Goal: Information Seeking & Learning: Learn about a topic

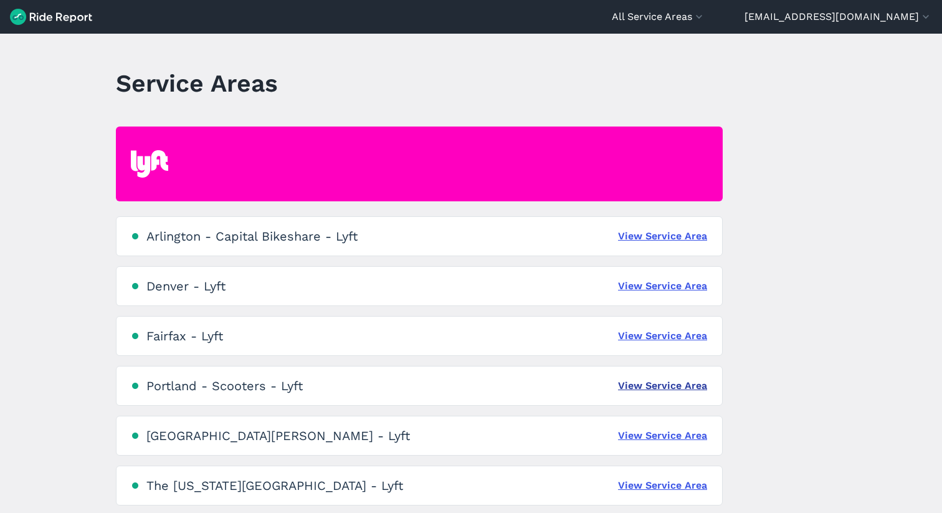
click at [704, 384] on link "View Service Area" at bounding box center [662, 385] width 89 height 15
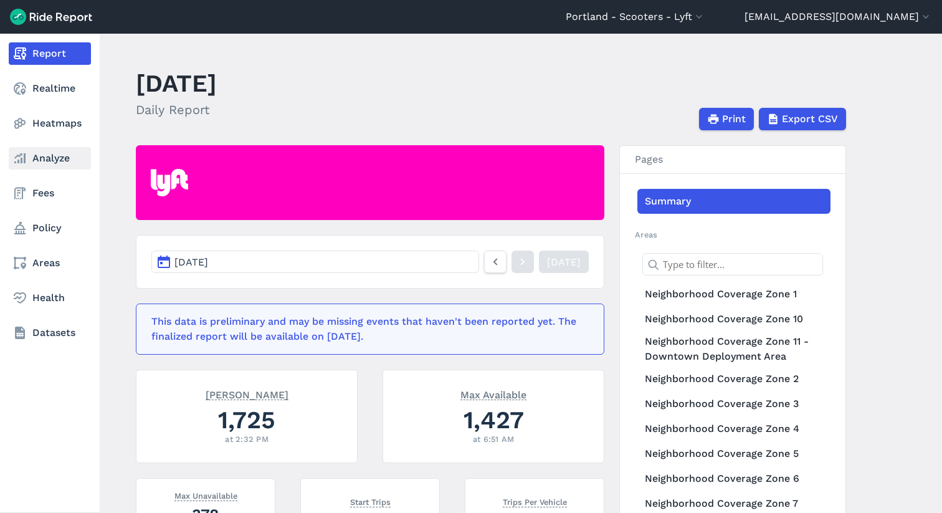
click at [62, 161] on link "Analyze" at bounding box center [50, 158] width 82 height 22
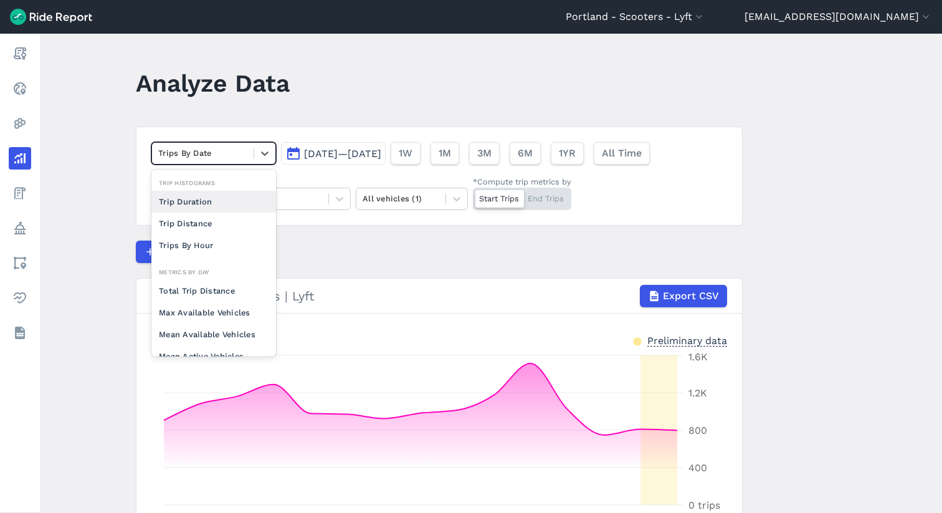
click at [230, 153] on div at bounding box center [202, 153] width 89 height 14
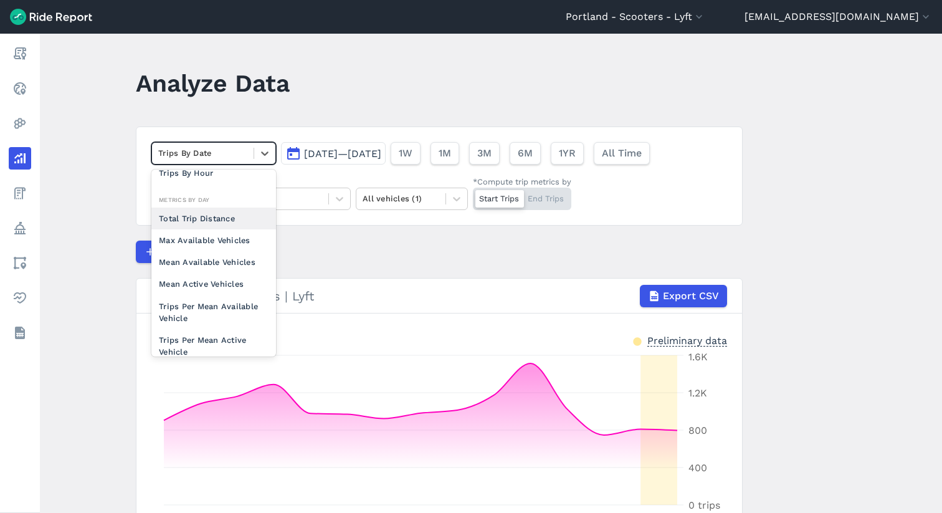
scroll to position [73, 0]
click at [211, 262] on div "Mean Available Vehicles" at bounding box center [213, 261] width 125 height 22
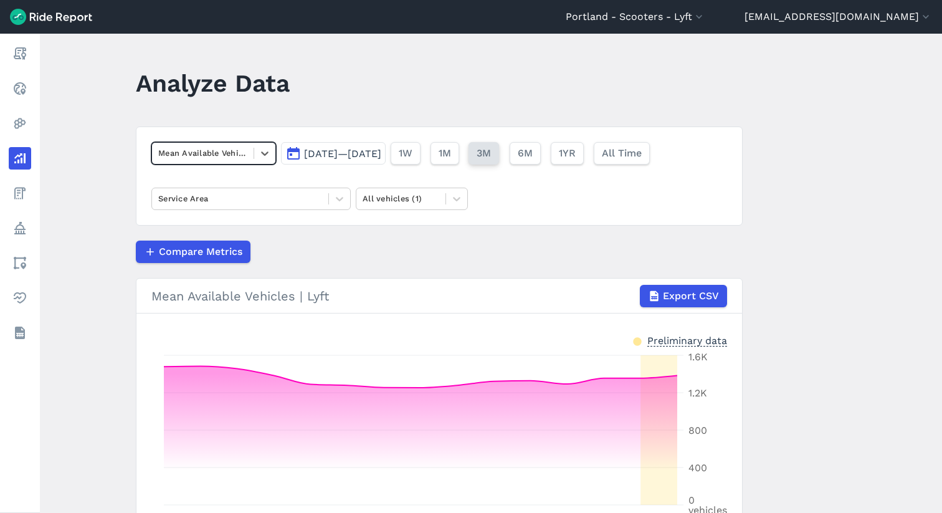
click at [491, 153] on span "3M" at bounding box center [483, 153] width 14 height 15
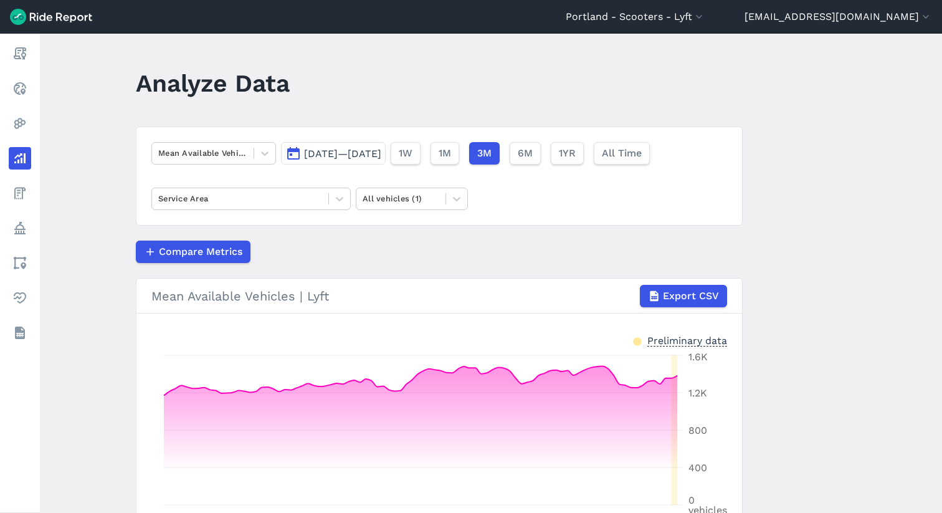
click at [381, 158] on span "[DATE]—[DATE]" at bounding box center [342, 154] width 77 height 12
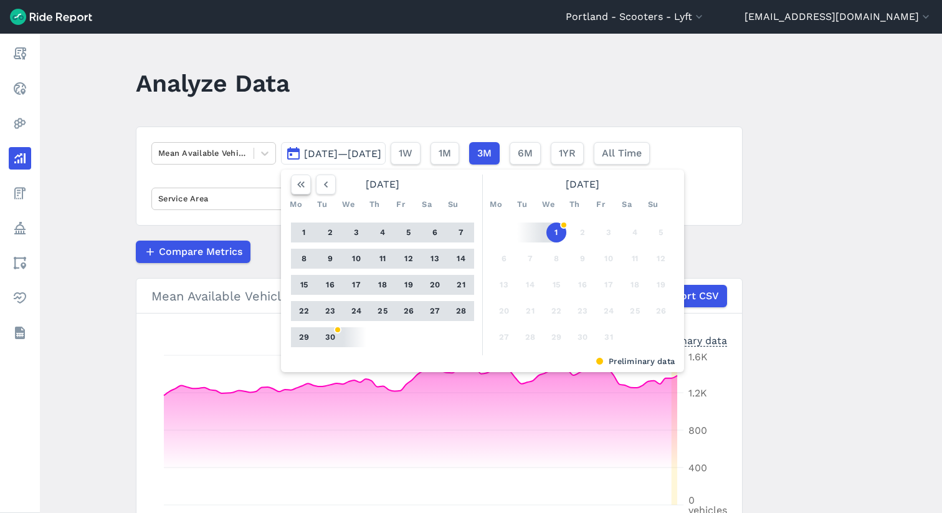
click at [297, 183] on use "button" at bounding box center [300, 184] width 7 height 6
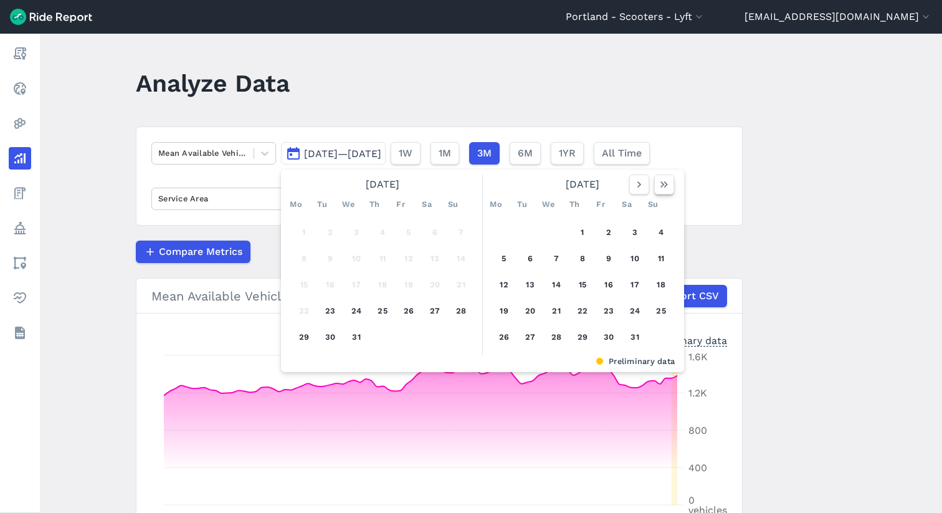
click at [666, 187] on icon "button" at bounding box center [664, 184] width 12 height 12
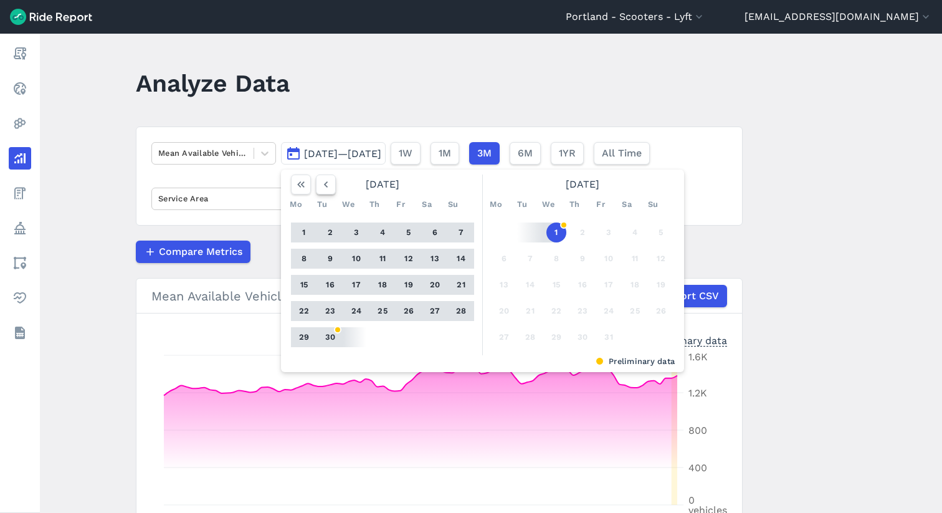
click at [331, 187] on button "button" at bounding box center [326, 184] width 20 height 20
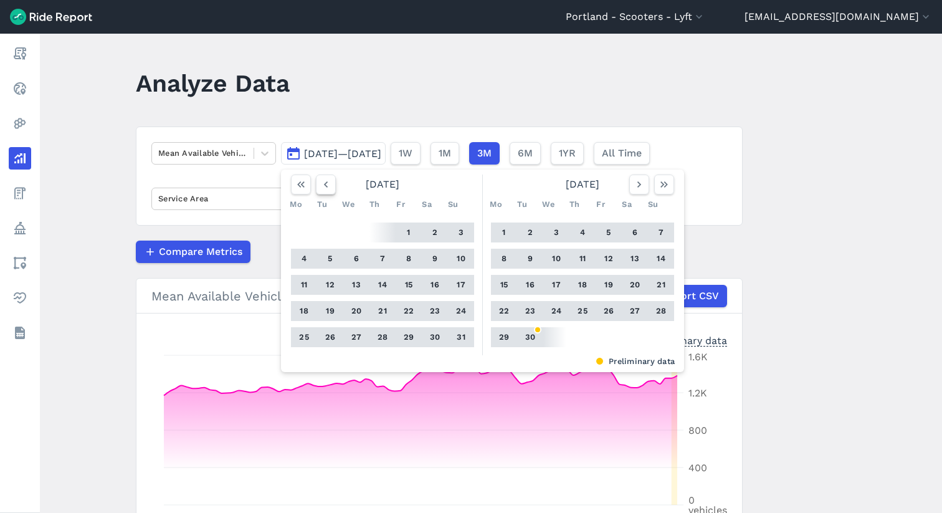
click at [331, 187] on button "button" at bounding box center [326, 184] width 20 height 20
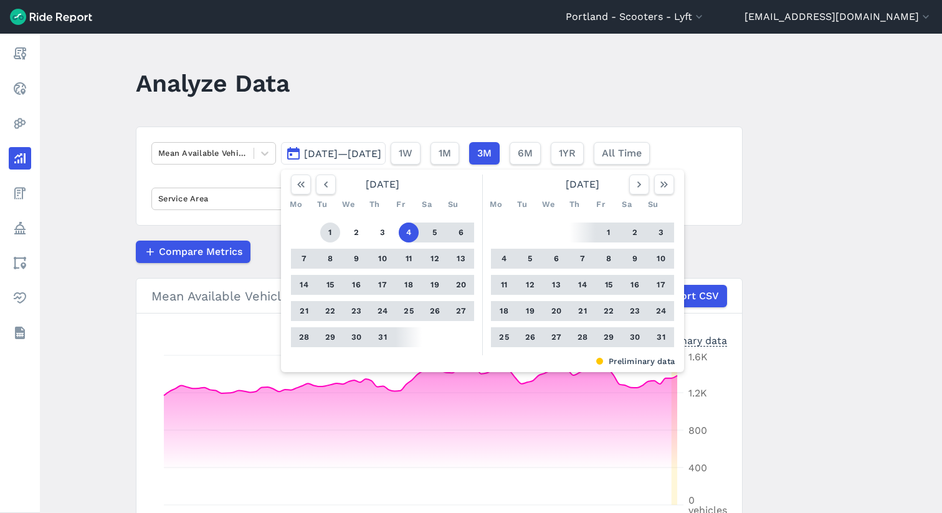
click at [321, 234] on button "1" at bounding box center [330, 232] width 20 height 20
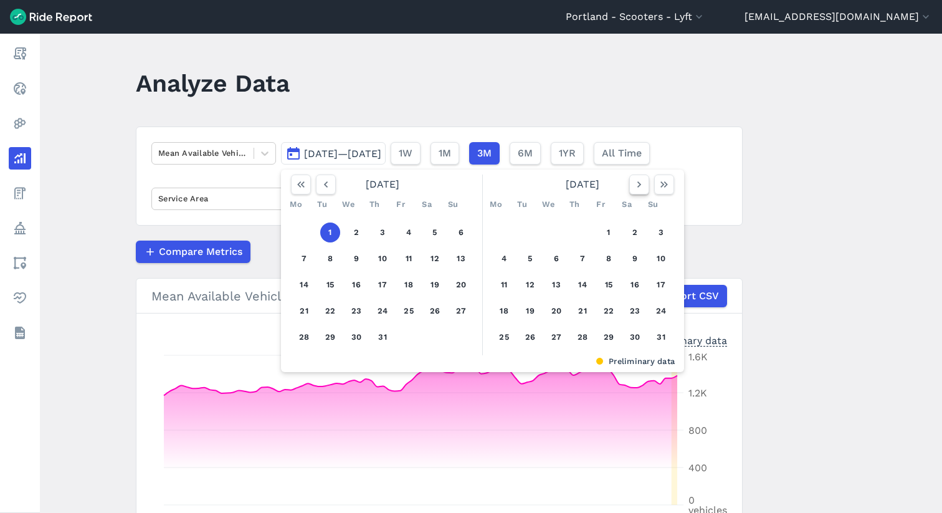
click at [636, 186] on icon "button" at bounding box center [639, 184] width 12 height 12
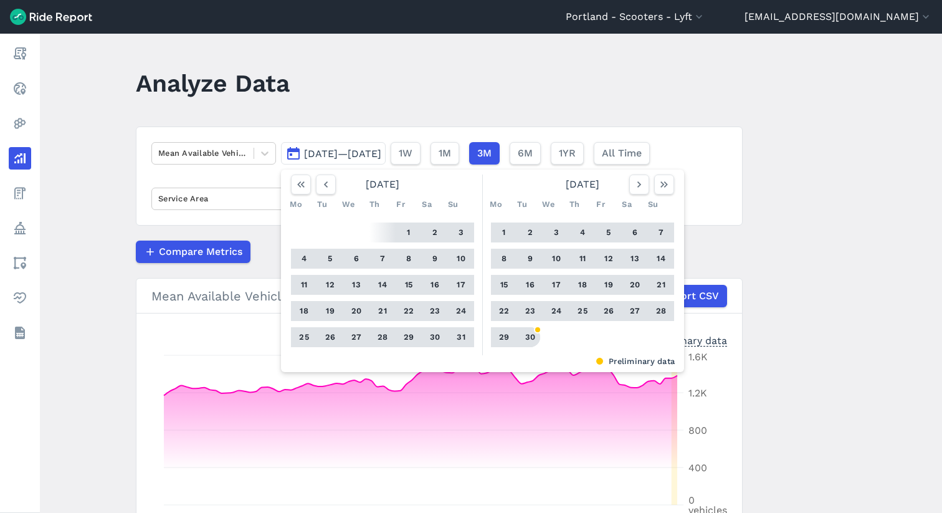
click at [531, 336] on button "30" at bounding box center [530, 337] width 20 height 20
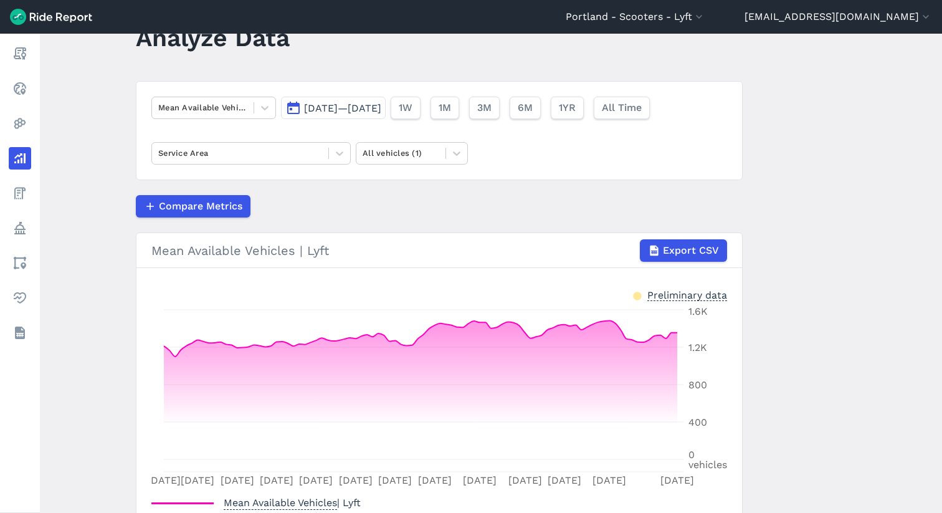
scroll to position [21, 0]
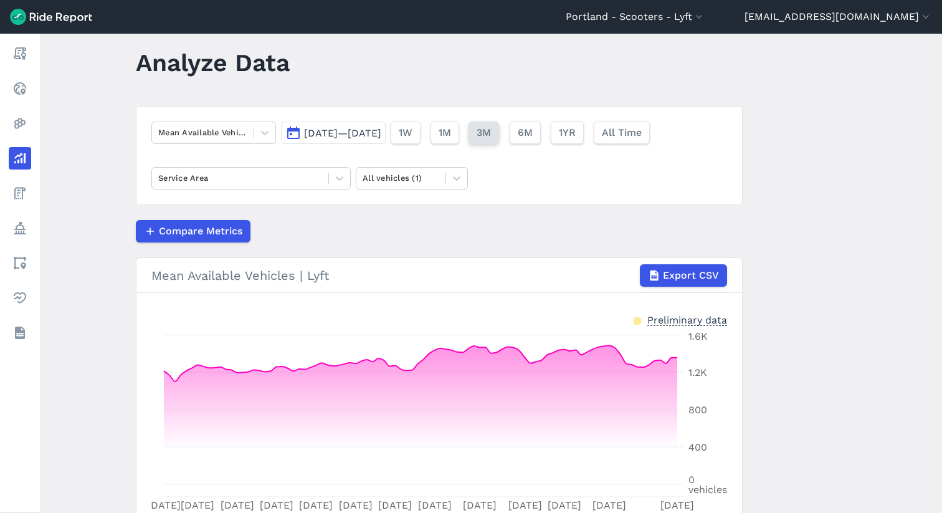
click at [491, 135] on span "3M" at bounding box center [483, 132] width 14 height 15
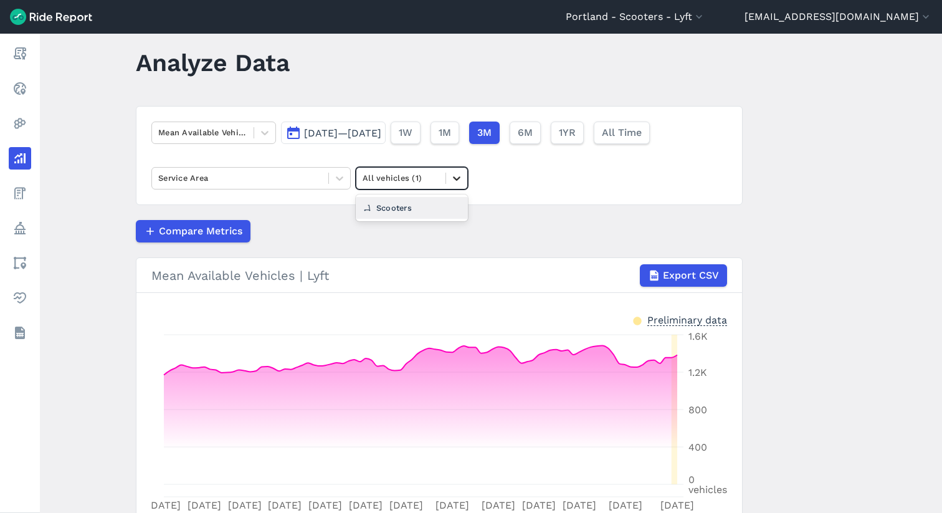
click at [454, 184] on icon at bounding box center [456, 178] width 12 height 12
click at [258, 183] on div at bounding box center [240, 178] width 164 height 14
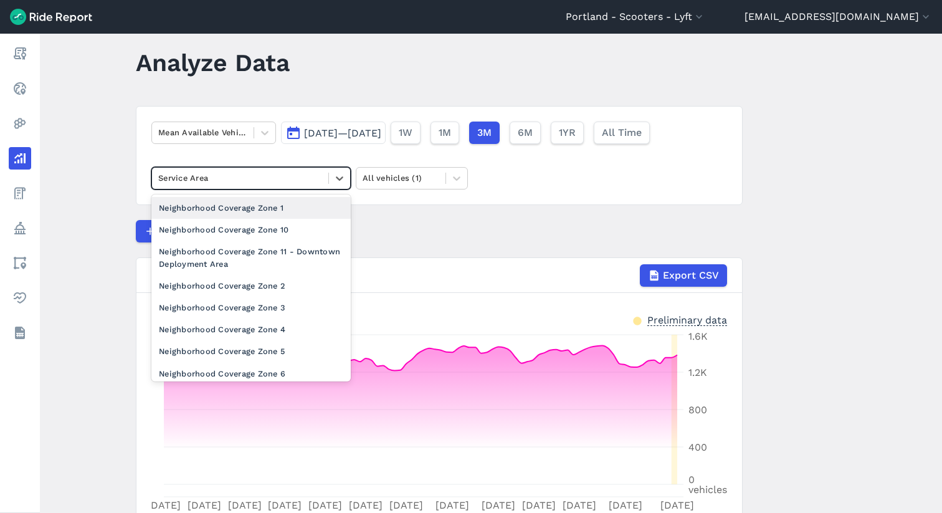
click at [258, 183] on div at bounding box center [240, 178] width 164 height 14
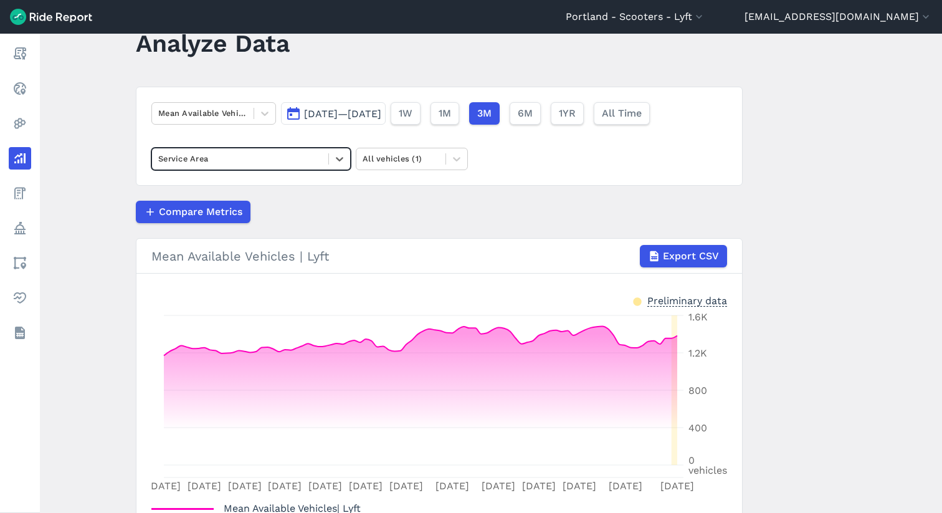
scroll to position [34, 0]
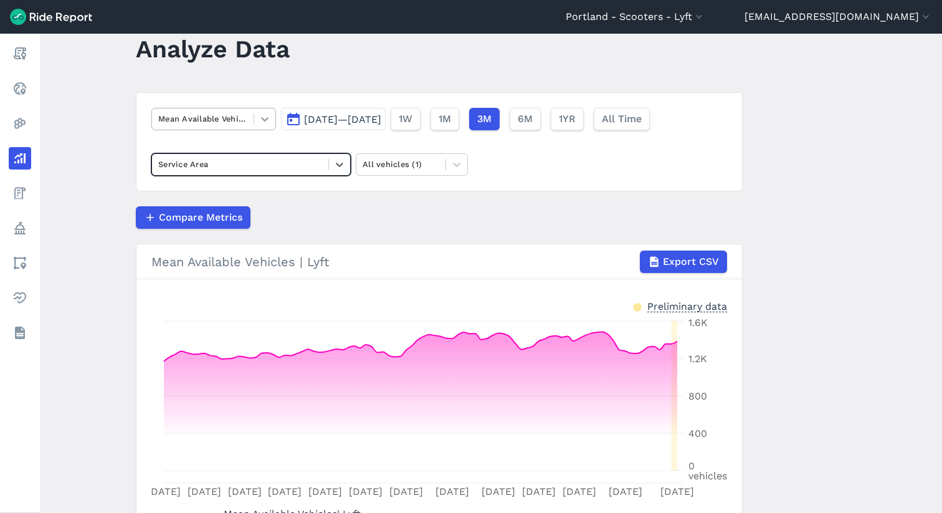
click at [265, 114] on icon at bounding box center [264, 119] width 12 height 12
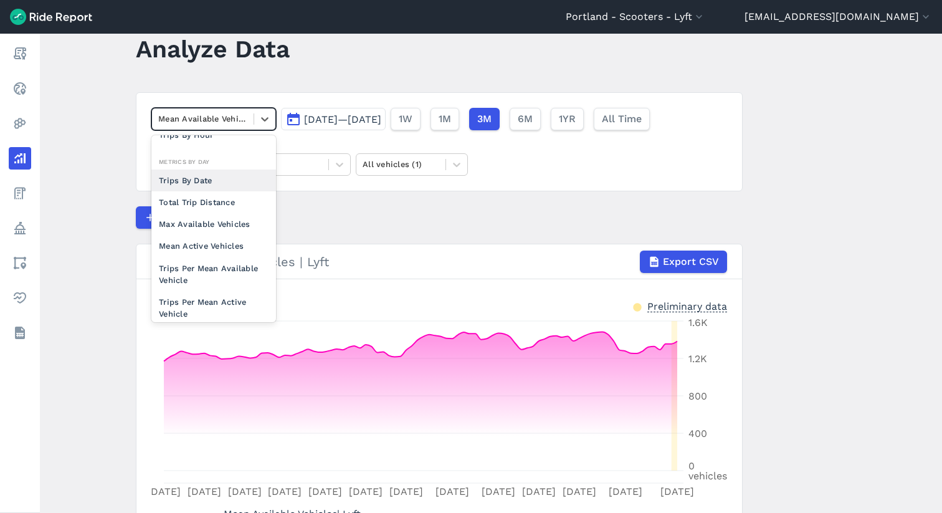
scroll to position [88, 0]
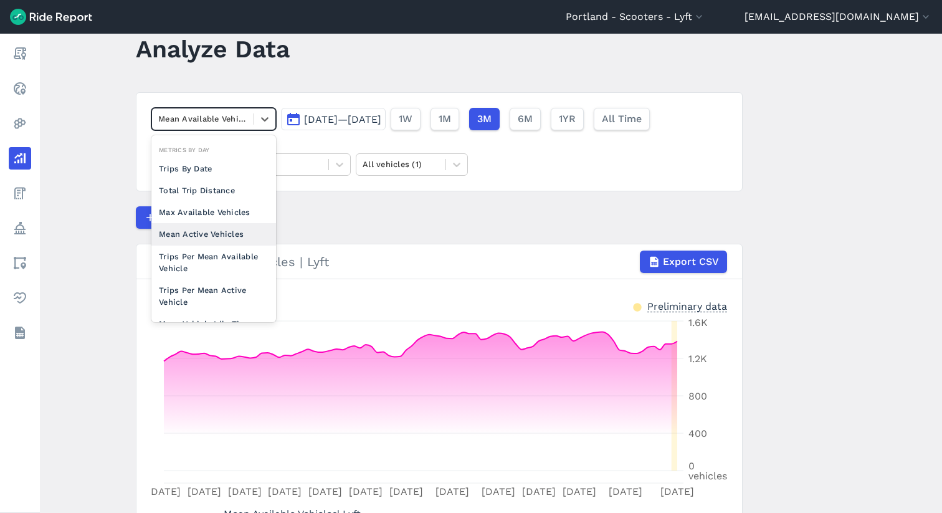
click at [220, 233] on div "Mean Active Vehicles" at bounding box center [213, 234] width 125 height 22
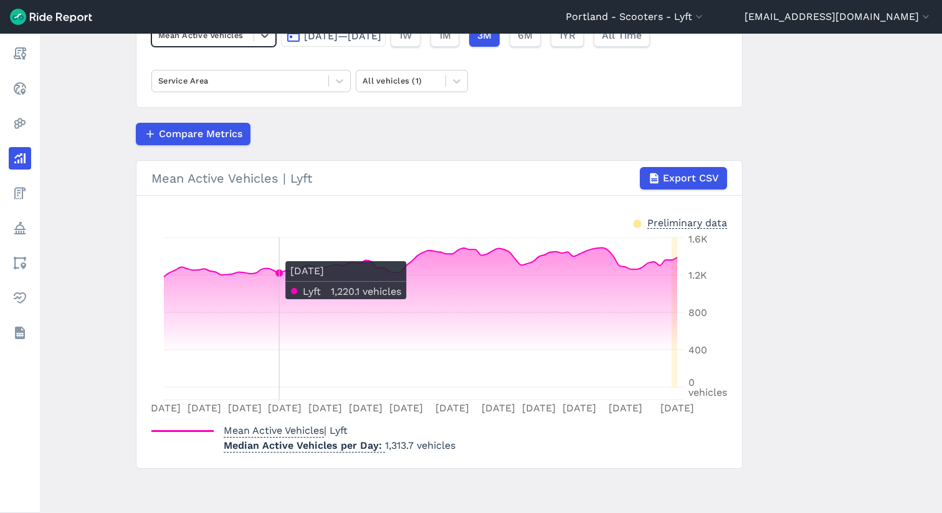
scroll to position [118, 0]
